Goal: Navigation & Orientation: Find specific page/section

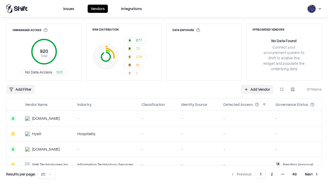
click at [47, 174] on html "Issues Vendors Integrations Unmanaged Access 920 Total No Data Access 920 Risk …" at bounding box center [164, 92] width 328 height 185
click at [312, 174] on button "Next" at bounding box center [312, 173] width 20 height 9
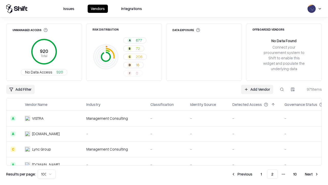
click at [312, 174] on button "Next" at bounding box center [312, 173] width 20 height 9
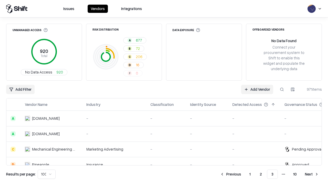
click at [312, 174] on button "Next" at bounding box center [312, 173] width 20 height 9
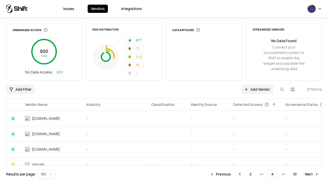
click at [312, 174] on button "Next" at bounding box center [312, 173] width 20 height 9
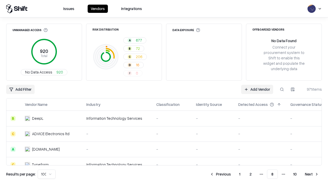
click at [312, 174] on button "Next" at bounding box center [312, 173] width 20 height 9
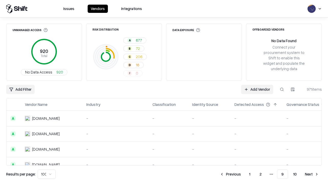
click at [312, 174] on button "Next" at bounding box center [312, 173] width 20 height 9
click at [242, 174] on button "Previous" at bounding box center [242, 173] width 27 height 9
click at [231, 174] on button "Previous" at bounding box center [230, 173] width 27 height 9
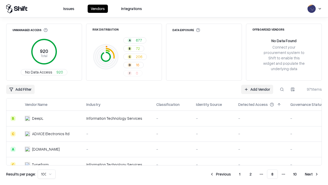
click at [221, 174] on button "Previous" at bounding box center [220, 173] width 27 height 9
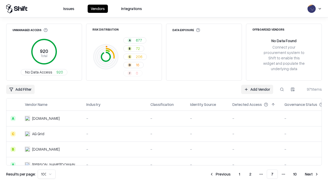
click at [220, 174] on button "Previous" at bounding box center [220, 173] width 27 height 9
click at [221, 174] on button "Previous" at bounding box center [220, 173] width 27 height 9
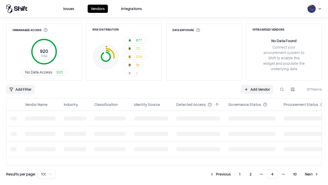
click at [221, 174] on button "Previous" at bounding box center [220, 173] width 27 height 9
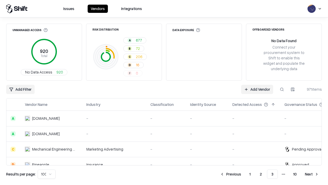
click at [231, 174] on button "Previous" at bounding box center [230, 173] width 27 height 9
